Goal: Complete application form

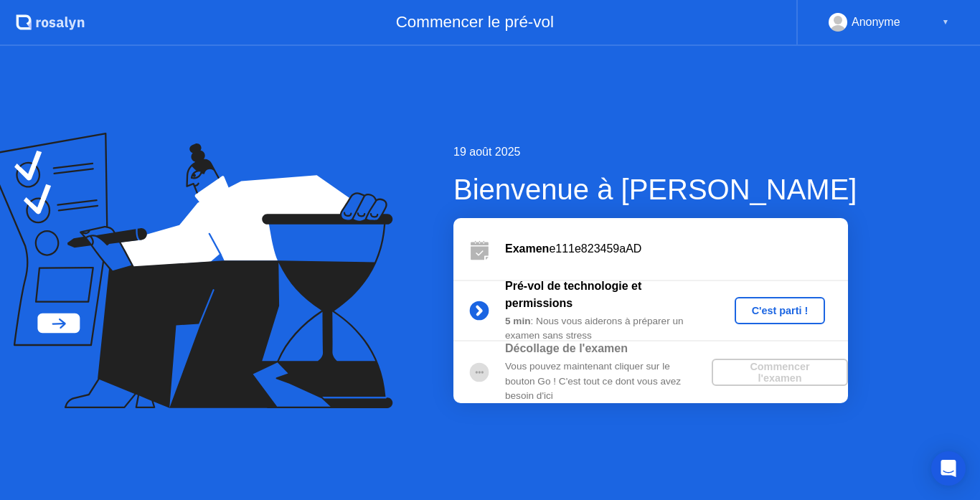
click at [776, 305] on div "C'est parti !" at bounding box center [780, 310] width 80 height 11
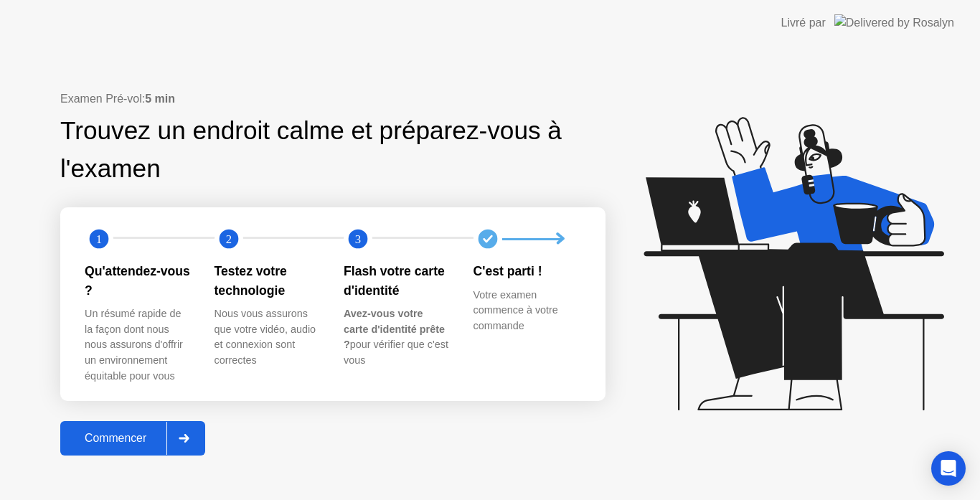
click at [131, 447] on button "Commencer" at bounding box center [132, 438] width 145 height 34
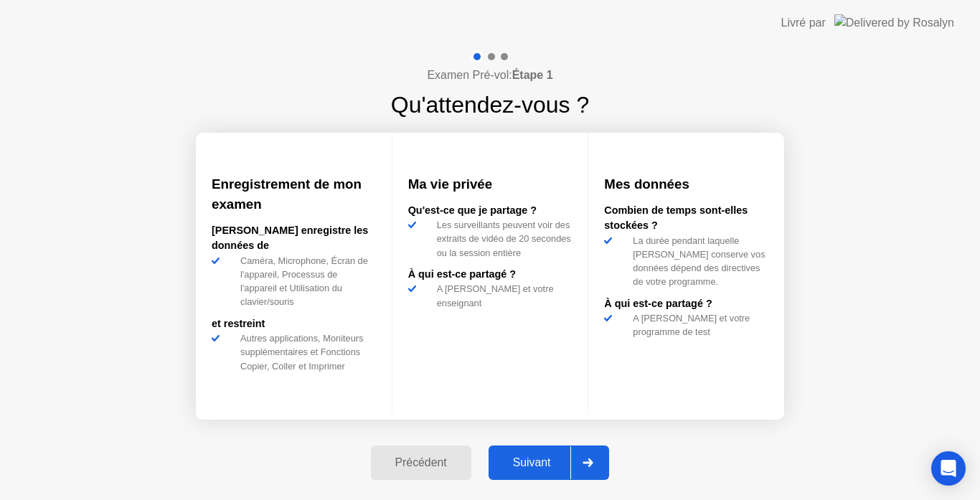
click at [535, 460] on div "Suivant" at bounding box center [532, 462] width 78 height 13
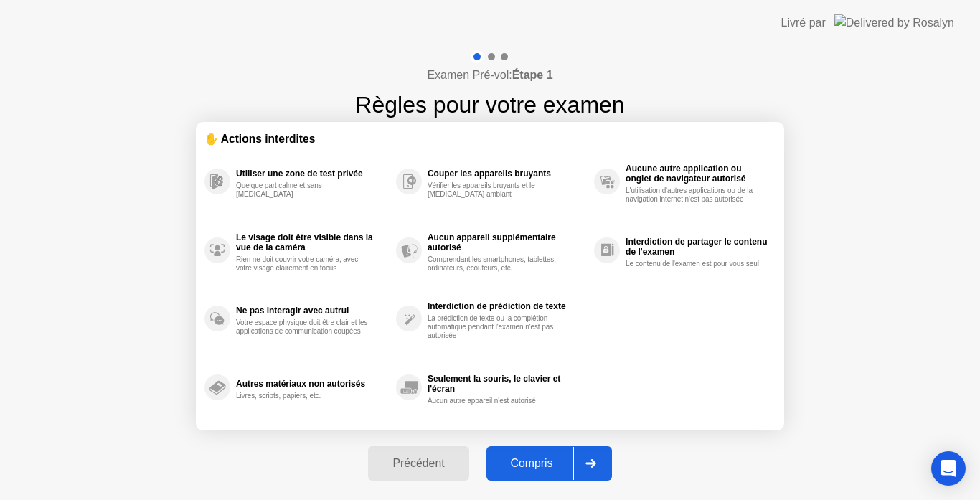
click at [535, 461] on div "Compris" at bounding box center [532, 463] width 83 height 13
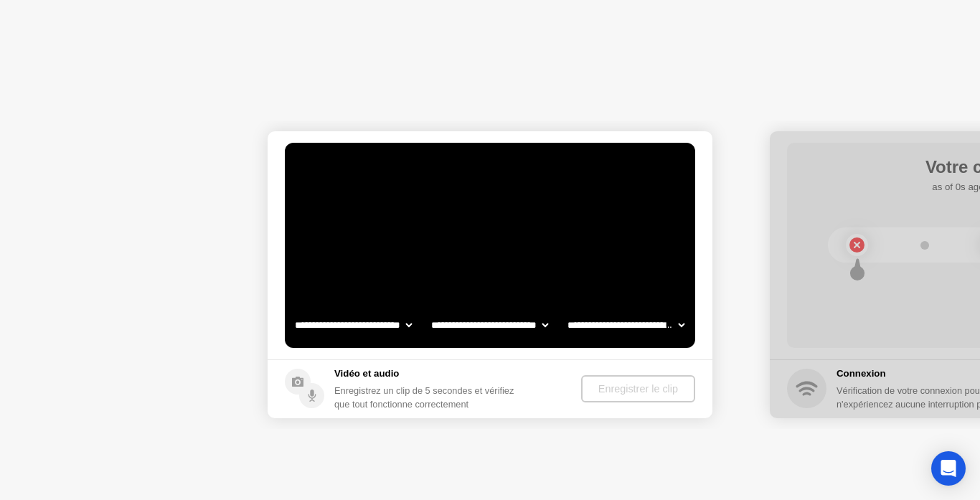
select select "**********"
select select "*******"
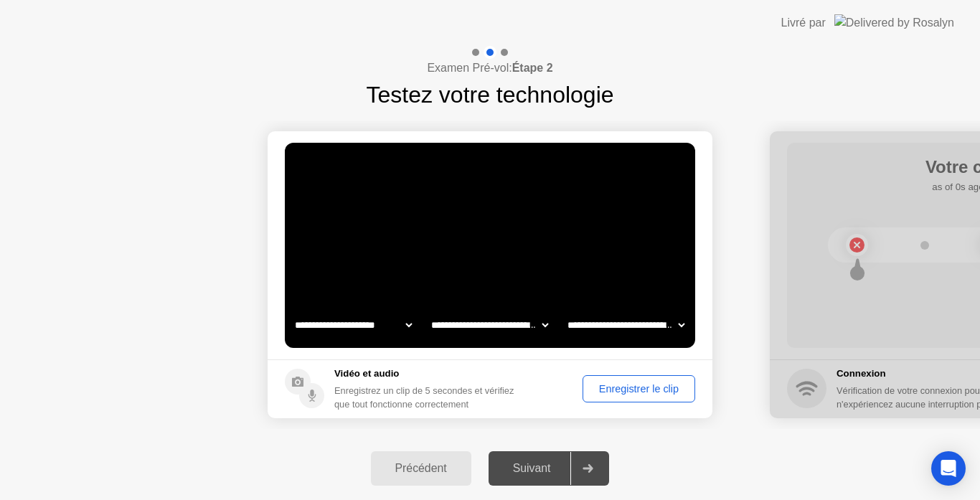
click at [642, 385] on div "Enregistrer le clip" at bounding box center [639, 388] width 103 height 11
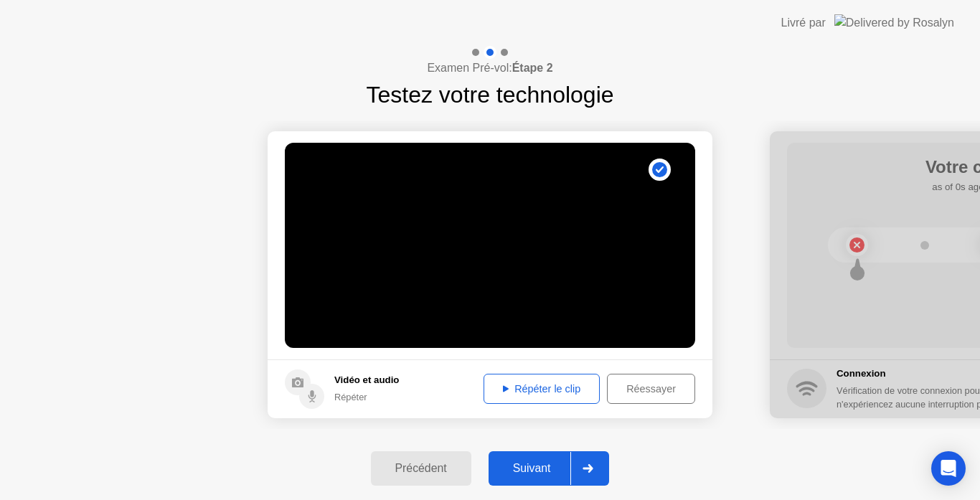
click at [509, 389] on div "Répéter le clip" at bounding box center [542, 388] width 106 height 11
click at [530, 470] on div "Suivant" at bounding box center [532, 468] width 78 height 13
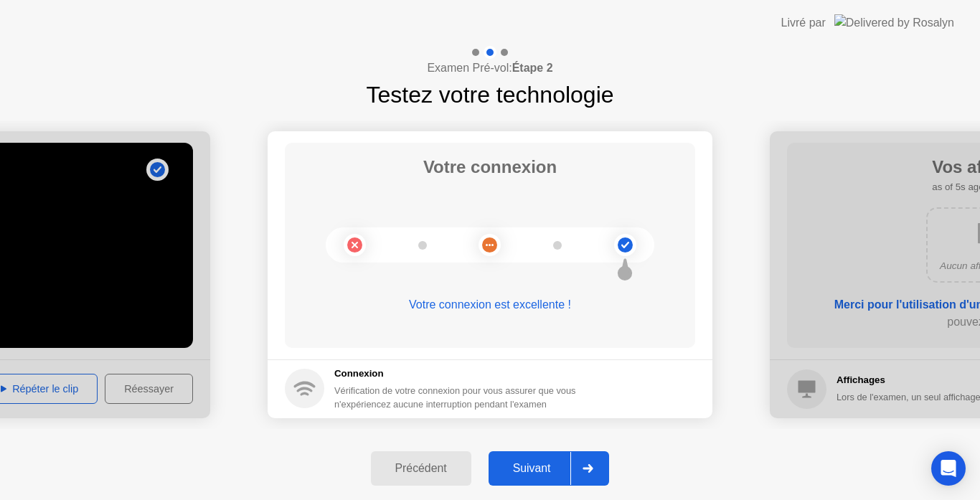
click at [532, 469] on div "Suivant" at bounding box center [532, 468] width 78 height 13
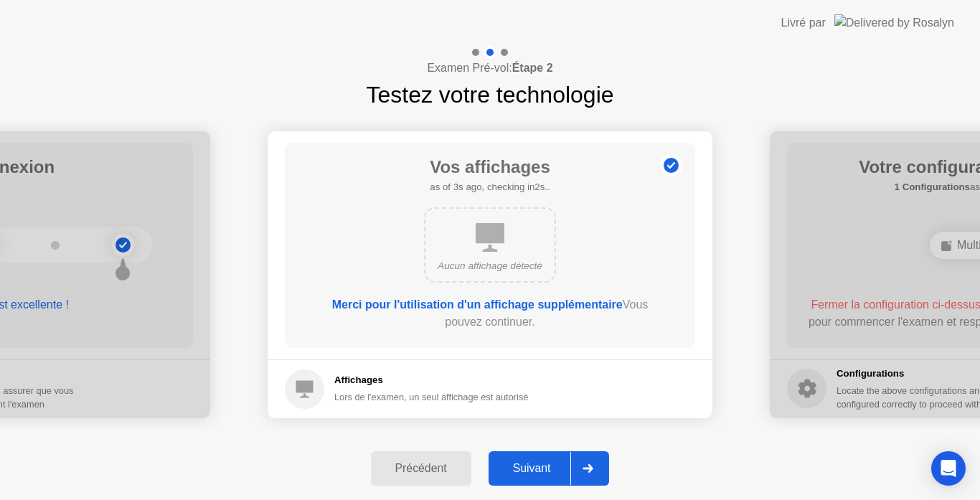
click at [540, 465] on div "Suivant" at bounding box center [532, 468] width 78 height 13
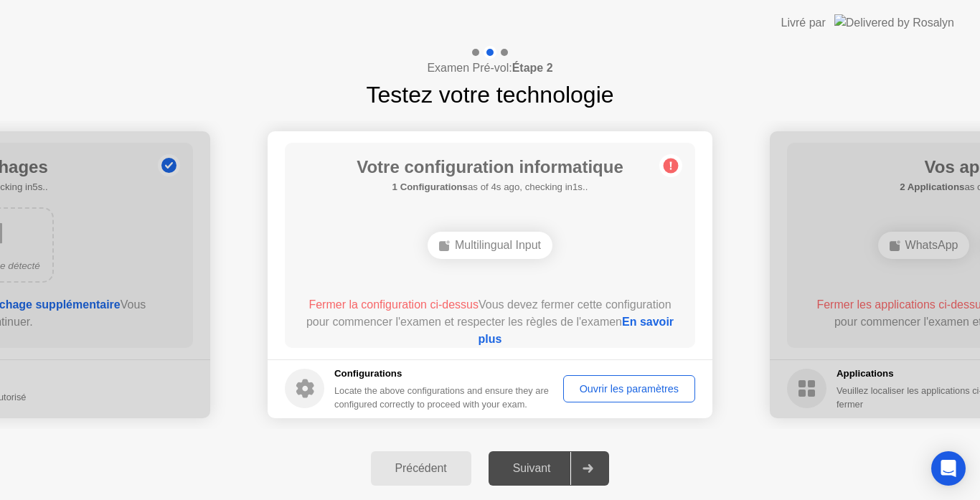
click at [536, 475] on div "Suivant" at bounding box center [532, 468] width 78 height 13
click at [458, 302] on span "Fermer la configuration ci-dessus" at bounding box center [394, 304] width 170 height 12
click at [627, 395] on div "Ouvrir les paramètres" at bounding box center [629, 388] width 122 height 11
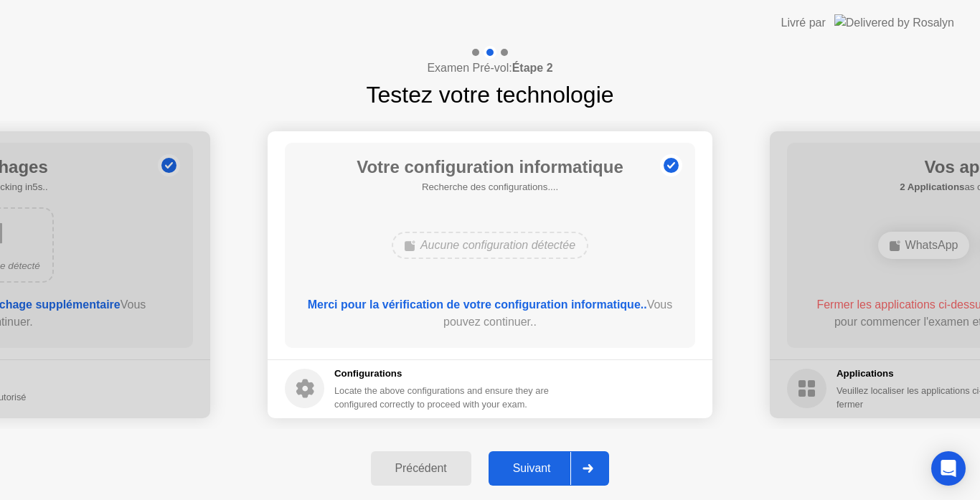
click at [537, 467] on div "Suivant" at bounding box center [532, 468] width 78 height 13
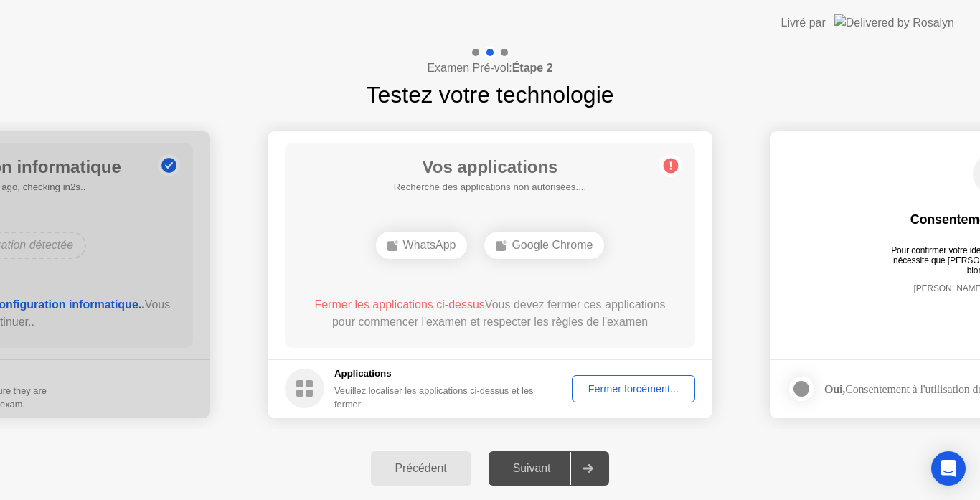
click at [621, 392] on div "Fermer forcément..." at bounding box center [633, 388] width 113 height 11
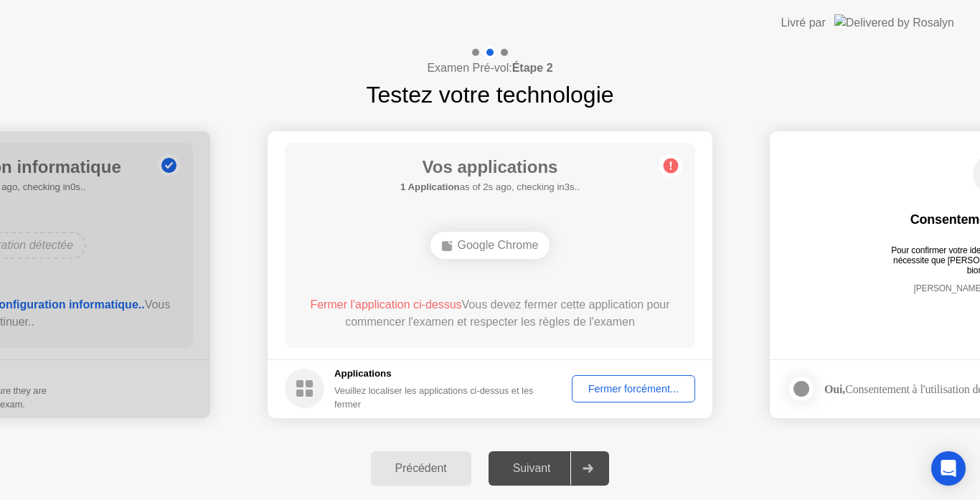
click at [479, 292] on div "Vos applications 1 Application as of 2s ago, checking in3s.. Google Chrome Ferm…" at bounding box center [490, 245] width 410 height 205
click at [644, 392] on div "Fermer forcément..." at bounding box center [633, 388] width 113 height 11
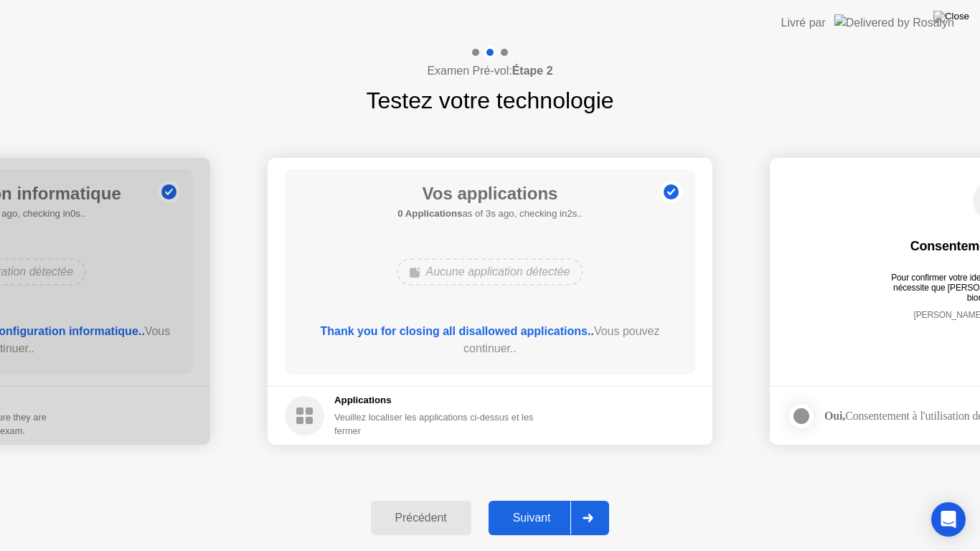
click at [551, 499] on div "Suivant" at bounding box center [532, 518] width 78 height 13
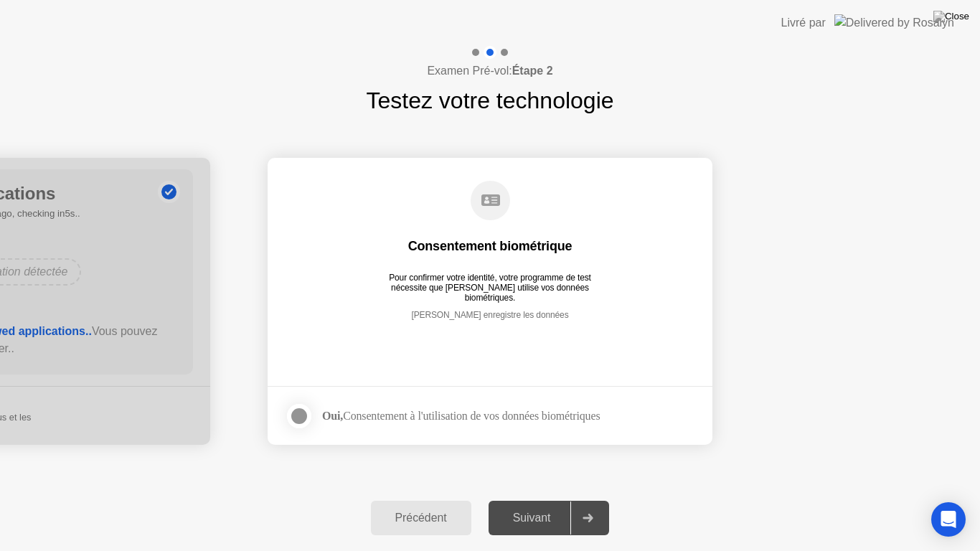
click at [304, 413] on div at bounding box center [299, 416] width 17 height 17
click at [532, 499] on button "Suivant" at bounding box center [549, 518] width 121 height 34
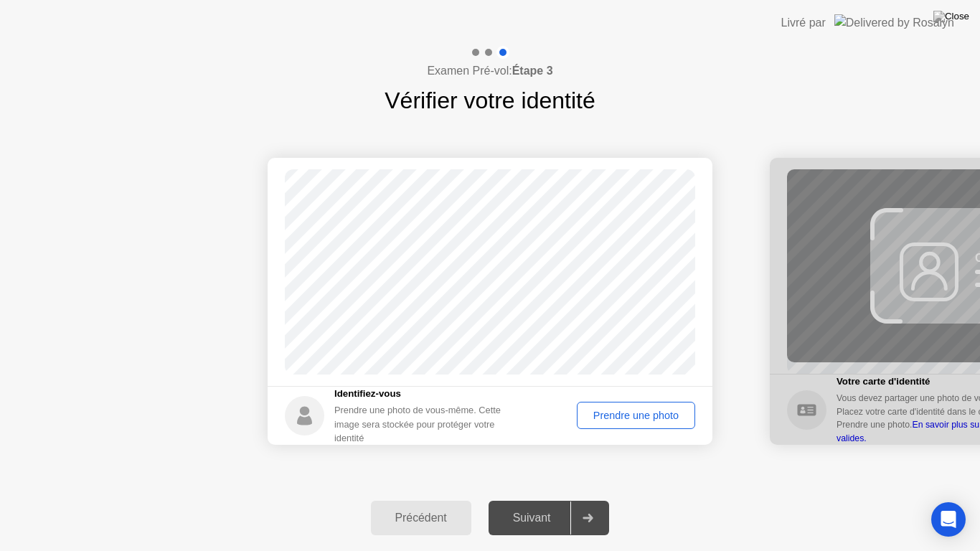
click at [640, 411] on div "Prendre une photo" at bounding box center [636, 415] width 108 height 11
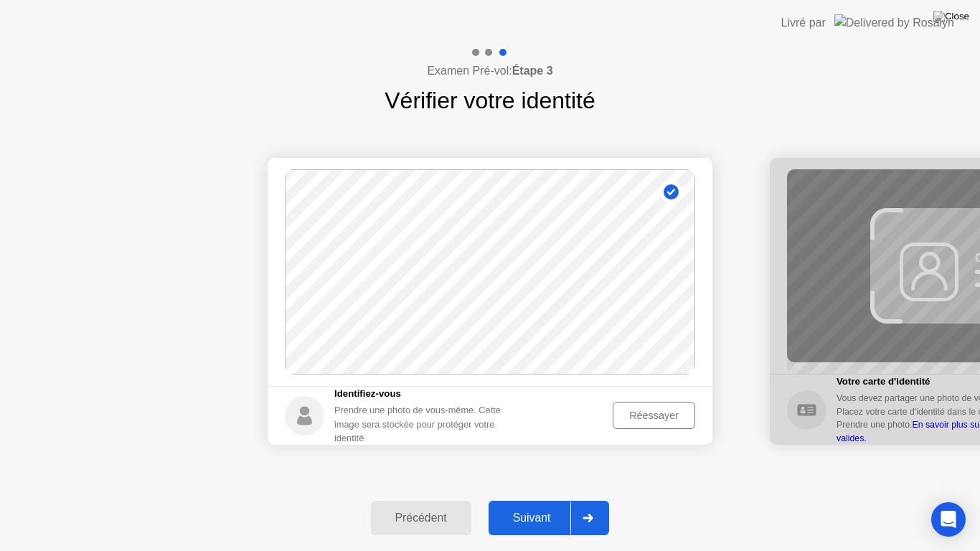
click at [538, 499] on div "Suivant" at bounding box center [532, 518] width 78 height 13
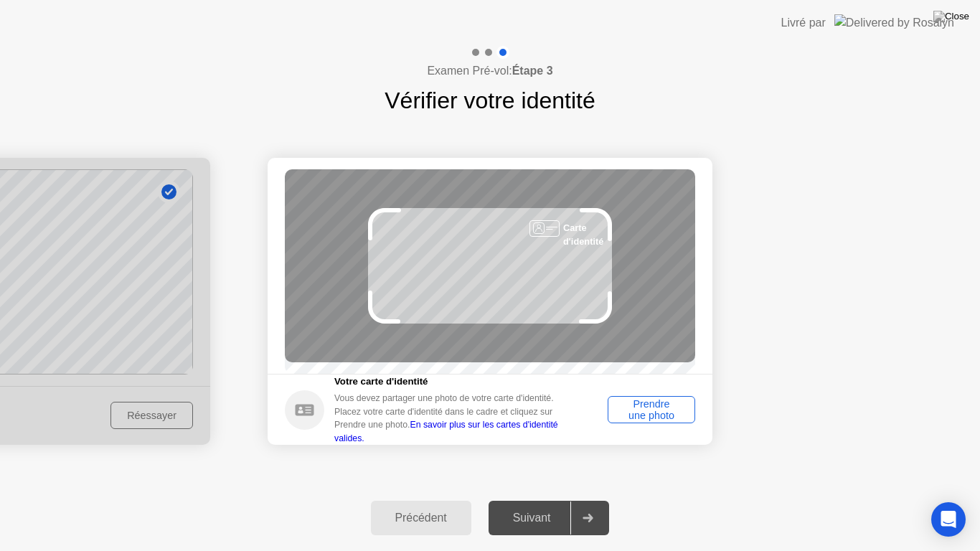
click at [636, 416] on div "Prendre une photo" at bounding box center [651, 409] width 77 height 23
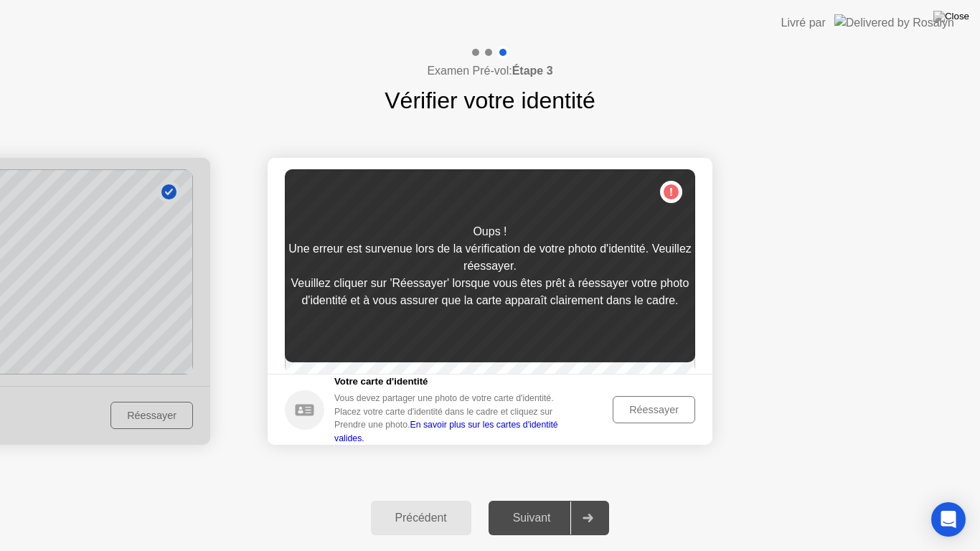
click at [427, 438] on link "En savoir plus sur les cartes d'identité valides." at bounding box center [446, 431] width 224 height 23
click at [677, 415] on div "Réessayer" at bounding box center [654, 409] width 72 height 11
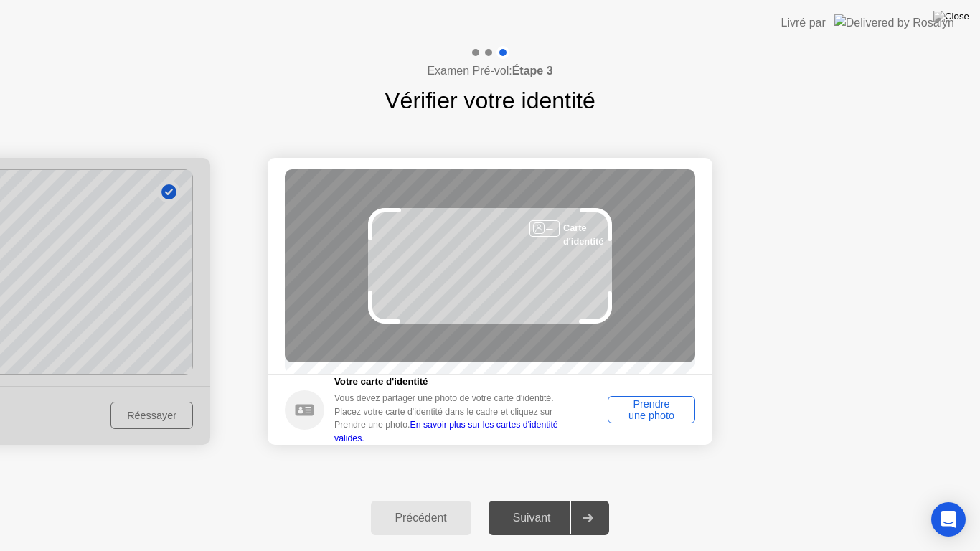
click at [628, 410] on div "Prendre une photo" at bounding box center [651, 409] width 77 height 23
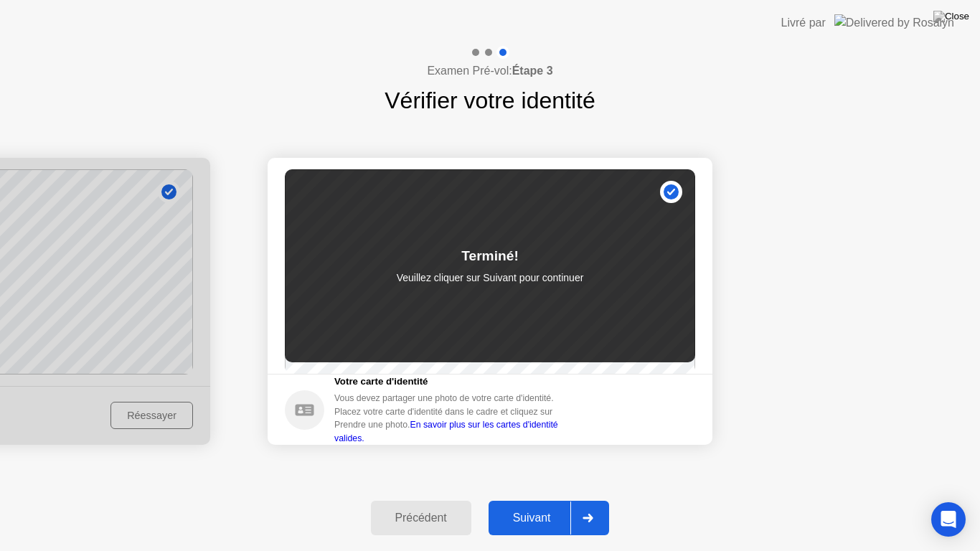
click at [541, 499] on div "Suivant" at bounding box center [532, 518] width 78 height 13
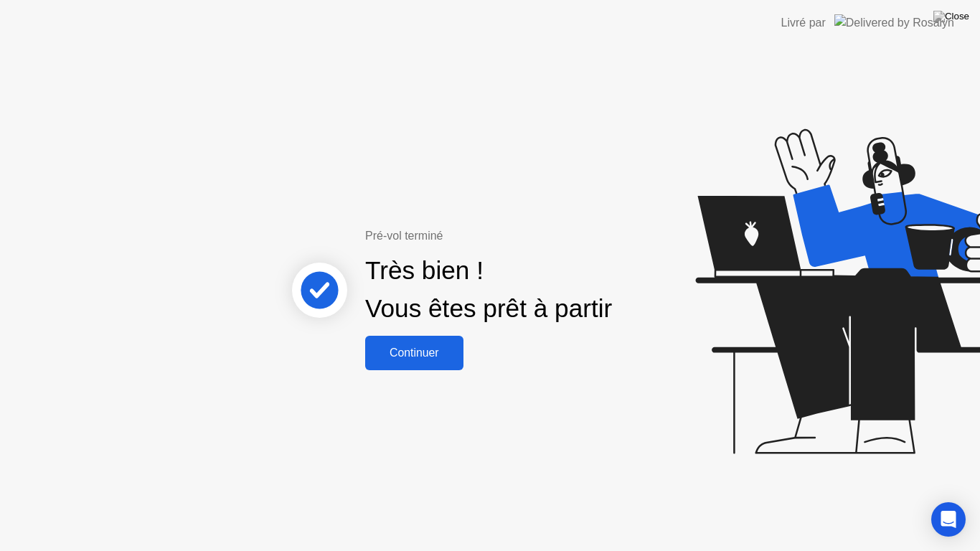
click at [432, 359] on div "Continuer" at bounding box center [415, 353] width 90 height 13
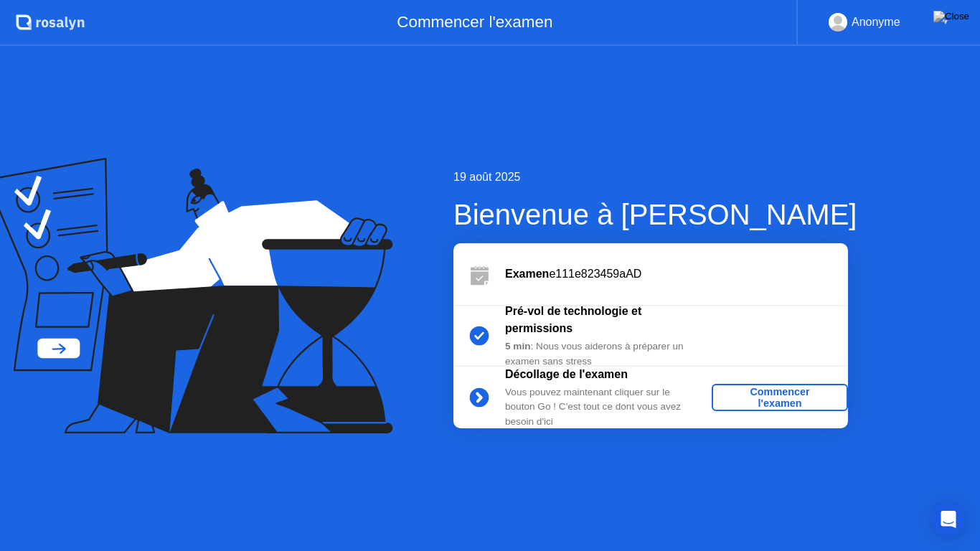
click at [759, 398] on div "Commencer l'examen" at bounding box center [780, 397] width 125 height 23
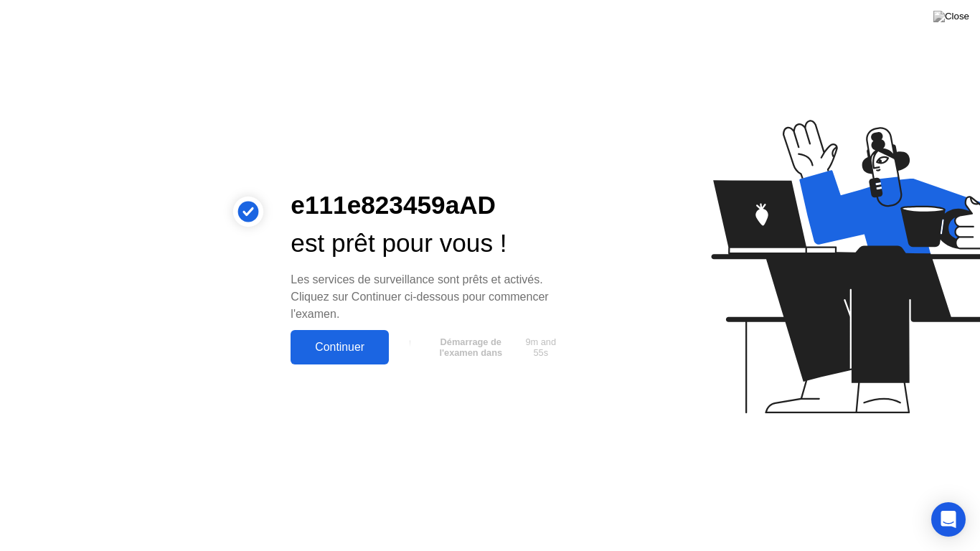
click at [347, 356] on button "Continuer" at bounding box center [340, 347] width 98 height 34
